Goal: Entertainment & Leisure: Consume media (video, audio)

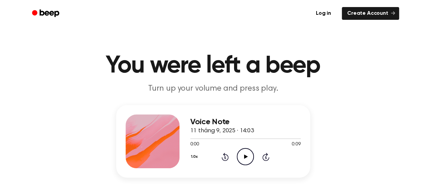
click at [247, 158] on icon "Play Audio" at bounding box center [245, 156] width 17 height 17
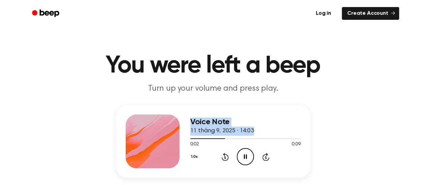
drag, startPoint x: 213, startPoint y: 140, endPoint x: 121, endPoint y: 137, distance: 92.2
click at [121, 137] on div "Voice Note 11 tháng 9, 2025 · 14:03 0:02 0:09 Your browser does not support the…" at bounding box center [213, 141] width 194 height 73
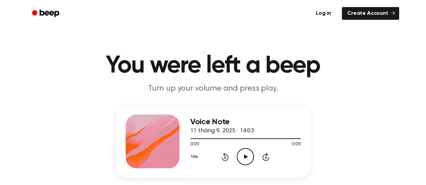
click at [242, 159] on icon "Play Audio" at bounding box center [245, 156] width 17 height 17
click at [242, 159] on icon "Pause Audio" at bounding box center [245, 156] width 17 height 17
click at [242, 154] on icon "Play Audio" at bounding box center [245, 156] width 17 height 17
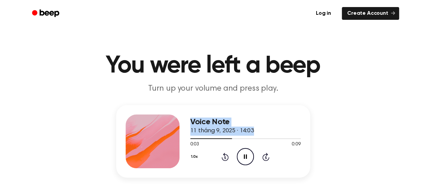
drag, startPoint x: 219, startPoint y: 139, endPoint x: 182, endPoint y: 141, distance: 37.4
click at [174, 141] on div "Voice Note 11 tháng 9, 2025 · 14:03 0:03 0:09 Your browser does not support the…" at bounding box center [213, 141] width 194 height 73
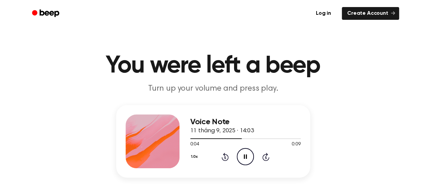
click at [250, 158] on icon "Pause Audio" at bounding box center [245, 156] width 17 height 17
click at [243, 155] on icon "Play Audio" at bounding box center [245, 156] width 17 height 17
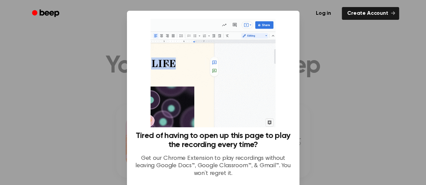
click at [384, 43] on div at bounding box center [213, 92] width 426 height 185
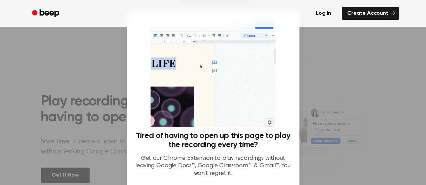
scroll to position [59, 0]
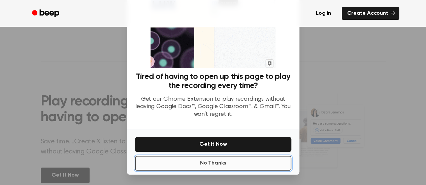
click at [232, 164] on button "No Thanks" at bounding box center [213, 163] width 156 height 15
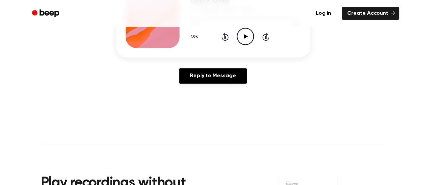
scroll to position [0, 0]
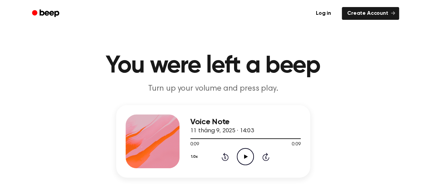
click at [244, 158] on icon at bounding box center [246, 157] width 4 height 4
click at [244, 158] on icon at bounding box center [245, 157] width 3 height 4
